Goal: Find specific page/section: Find specific page/section

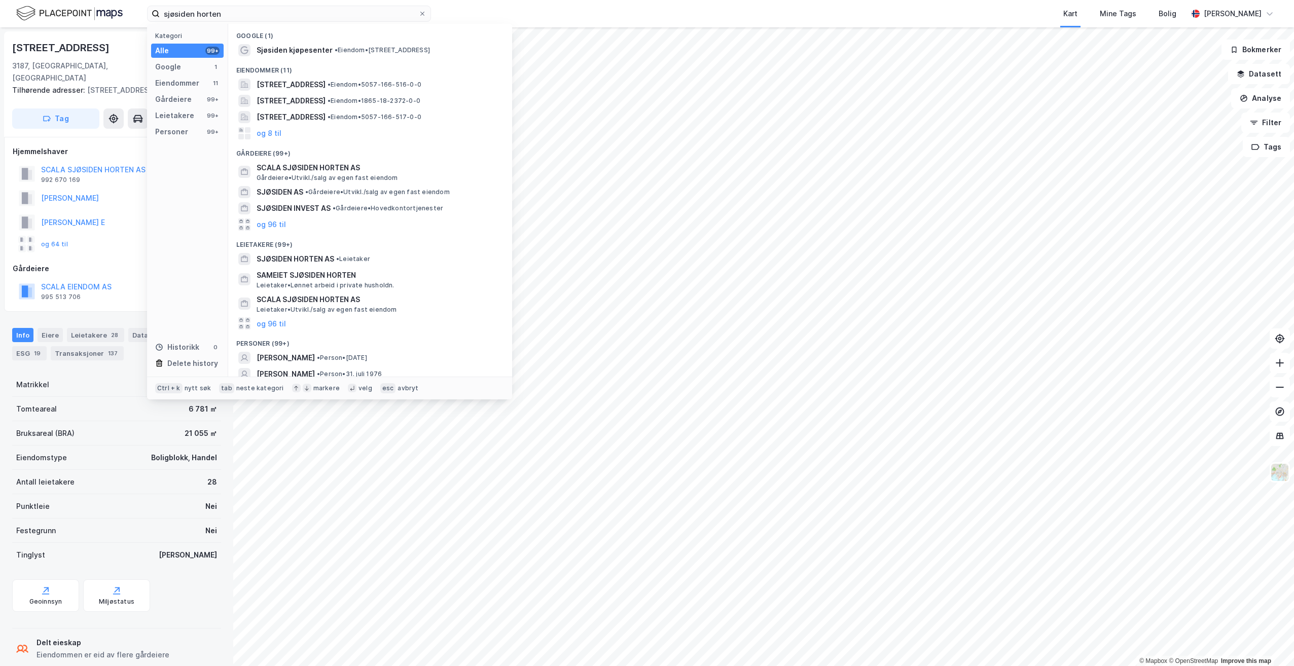
click at [278, 16] on input "sjøsiden horten" at bounding box center [289, 13] width 259 height 15
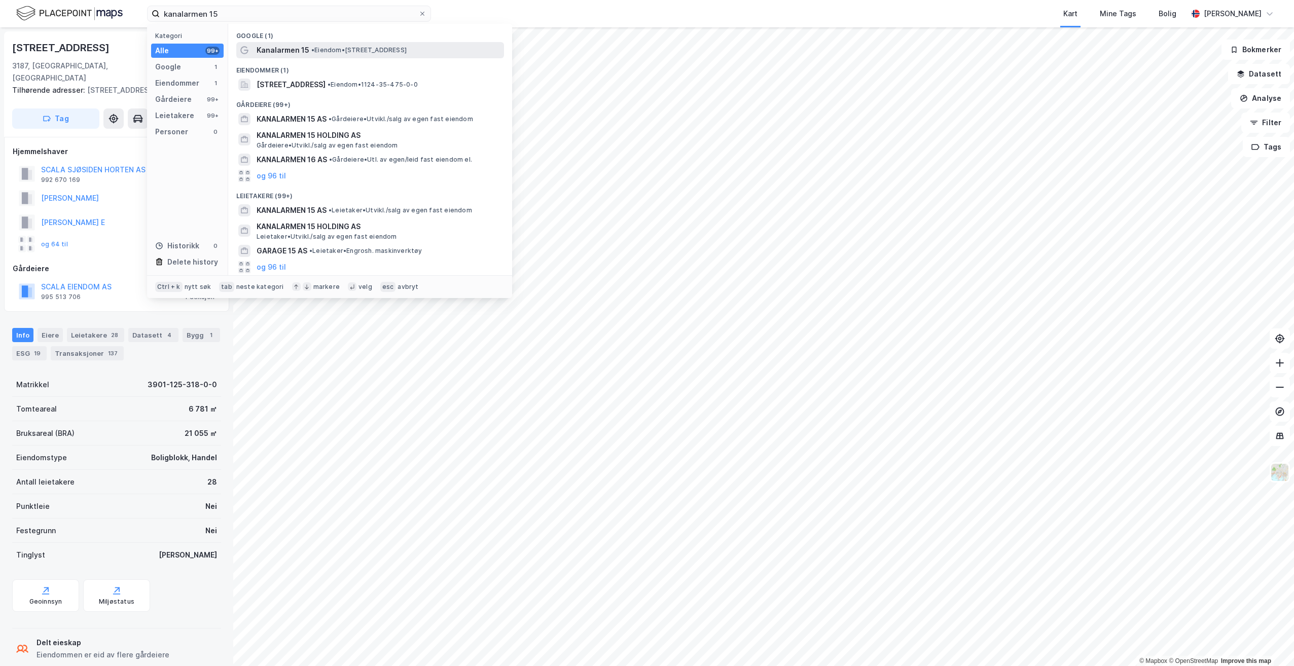
type input "kanalarmen 15"
click at [291, 52] on span "Kanalarmen 15" at bounding box center [283, 50] width 53 height 12
